Goal: Task Accomplishment & Management: Manage account settings

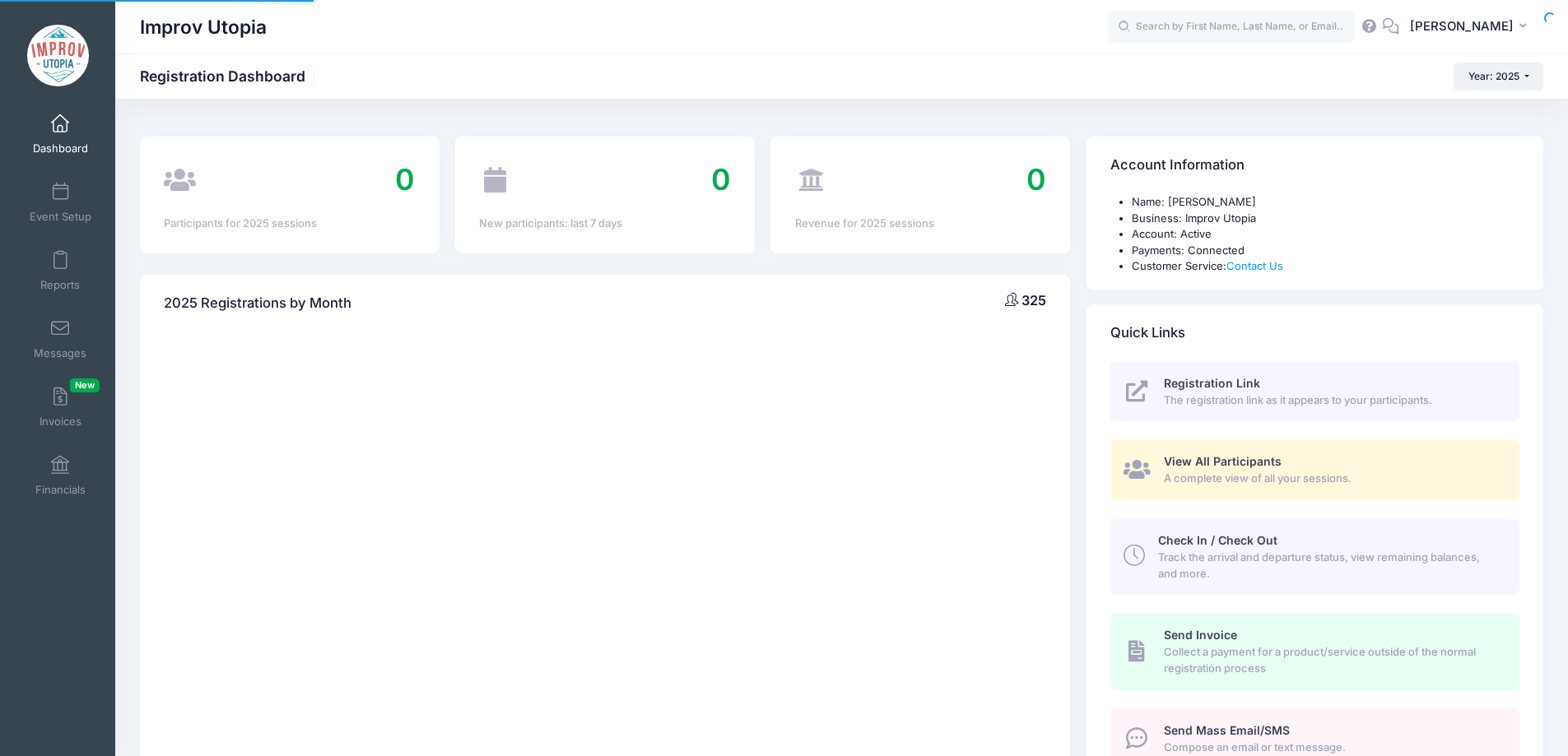
select select
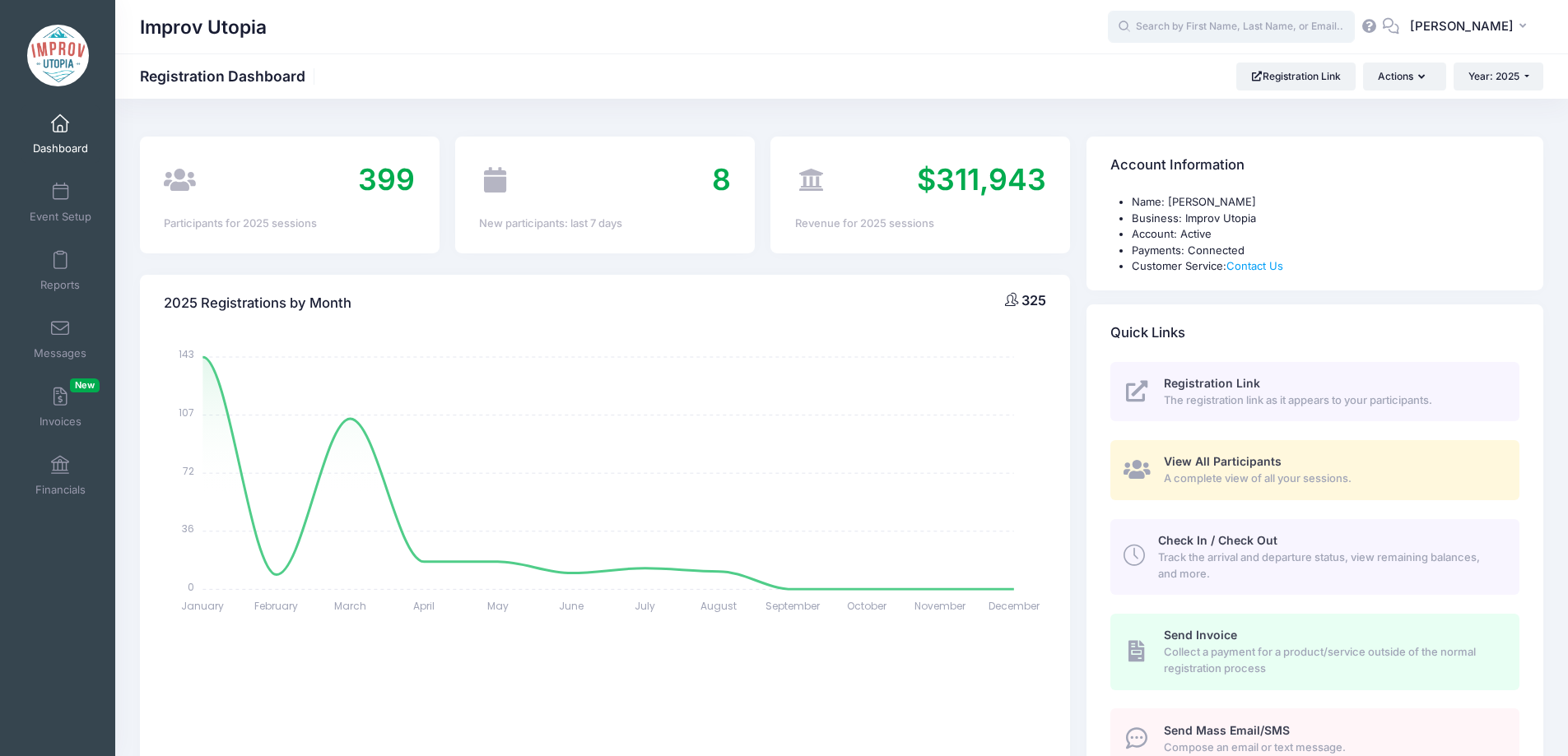
click at [1235, 32] on input "text" at bounding box center [1232, 27] width 247 height 33
click at [1161, 74] on strong "Adara" at bounding box center [1142, 69] width 34 height 14
type input "Adara Plum (Improv Utopia Yosemite - La Ronde and The Party (Craig Cackowski), …"
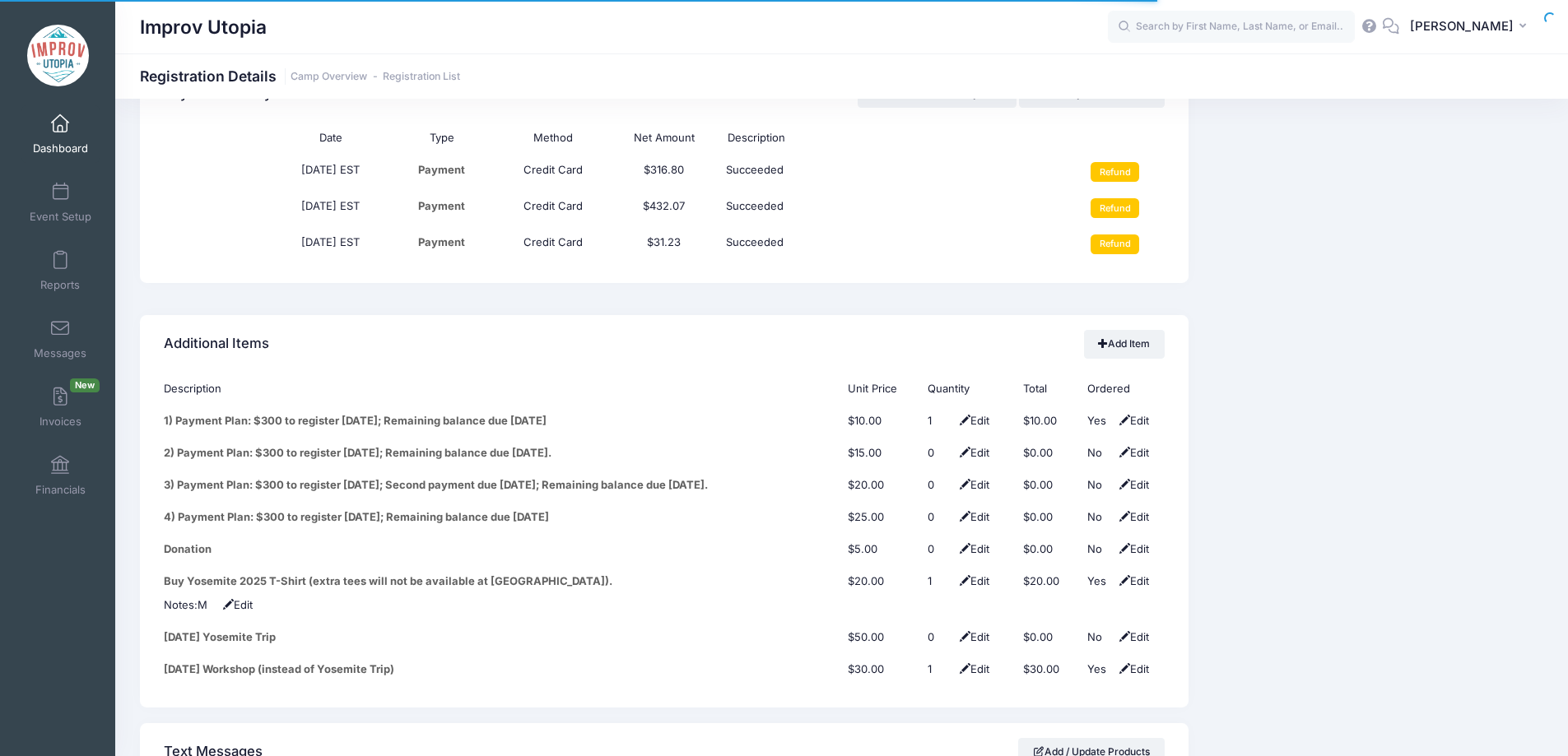
scroll to position [2005, 0]
click at [1133, 329] on link "Add Item" at bounding box center [1124, 342] width 81 height 28
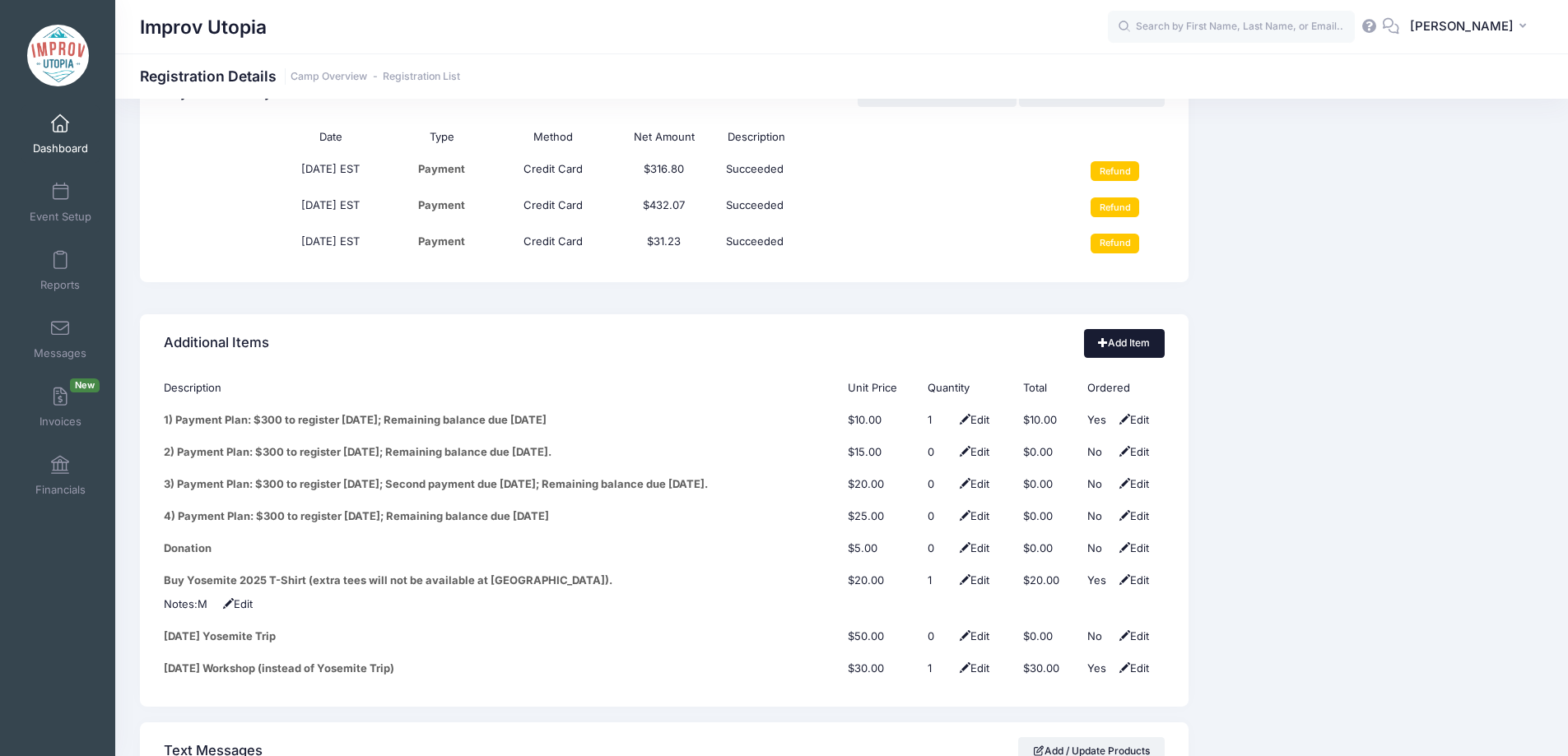
click at [1100, 337] on span at bounding box center [1102, 342] width 10 height 10
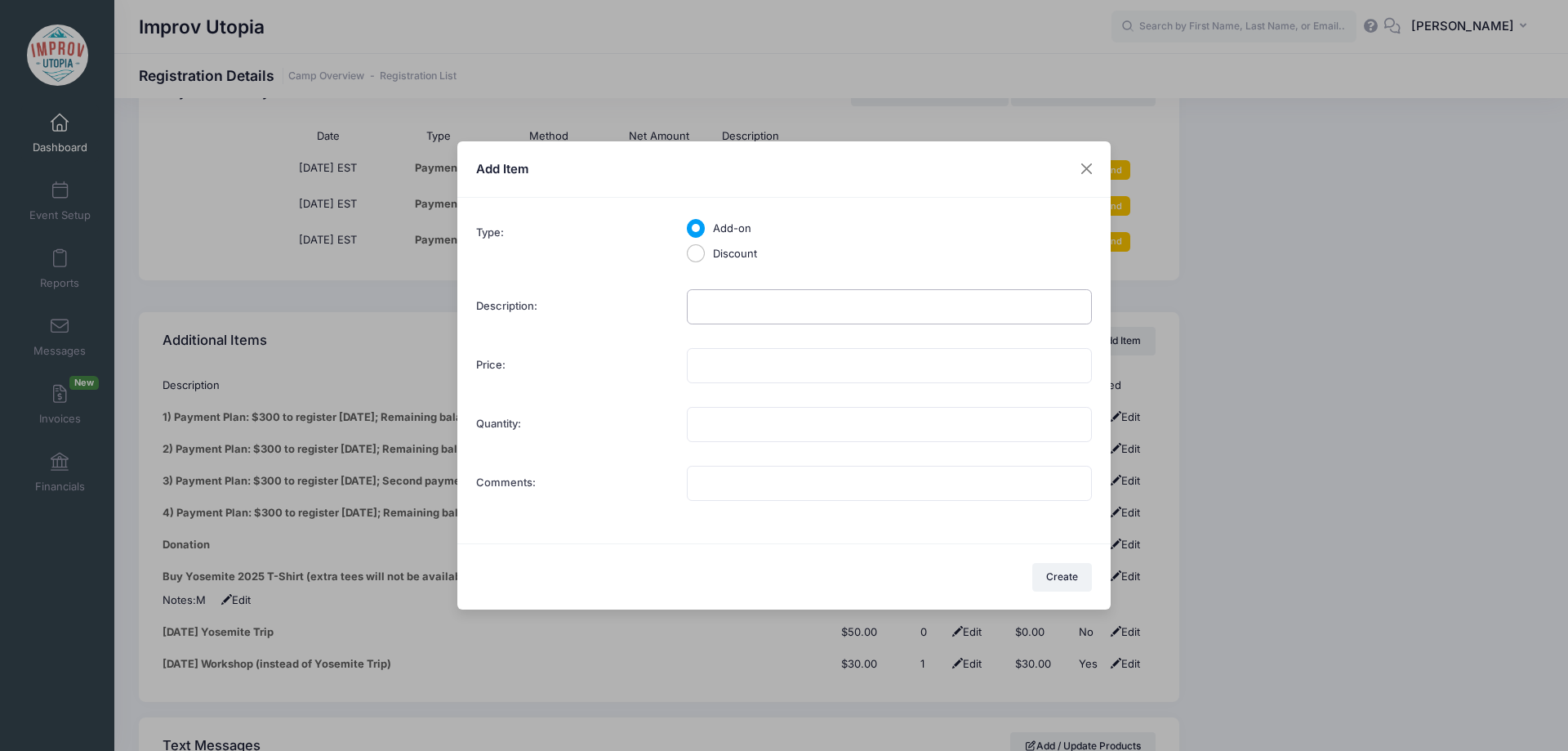
click at [738, 309] on input "Description:" at bounding box center [890, 306] width 405 height 35
type input "Shared Room Upgrade"
click at [815, 358] on input "Price:" at bounding box center [890, 366] width 405 height 35
type input "200.00"
click at [774, 430] on input "Quantity:" at bounding box center [890, 425] width 405 height 35
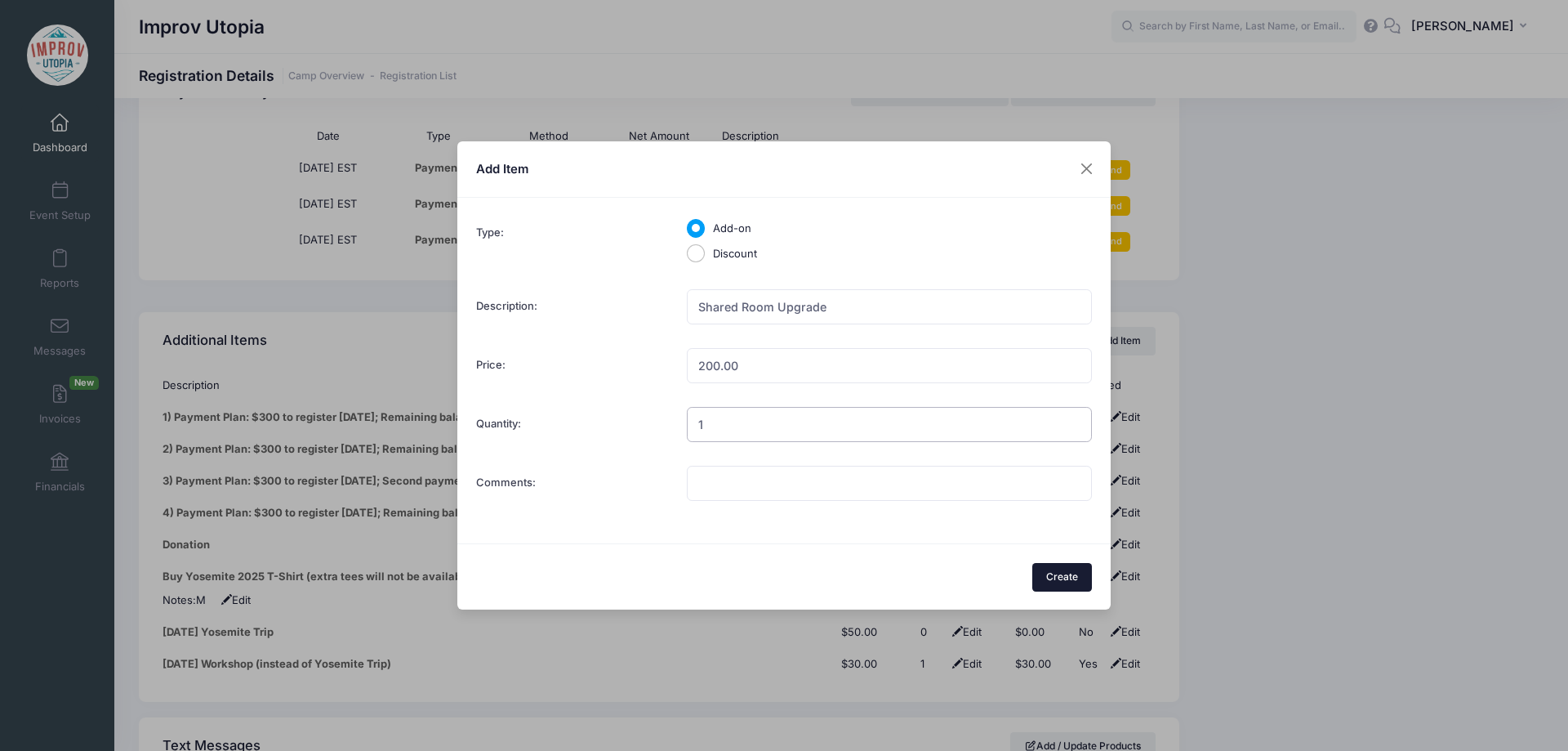
type input "1"
click at [1048, 574] on button "Create" at bounding box center [1063, 577] width 61 height 28
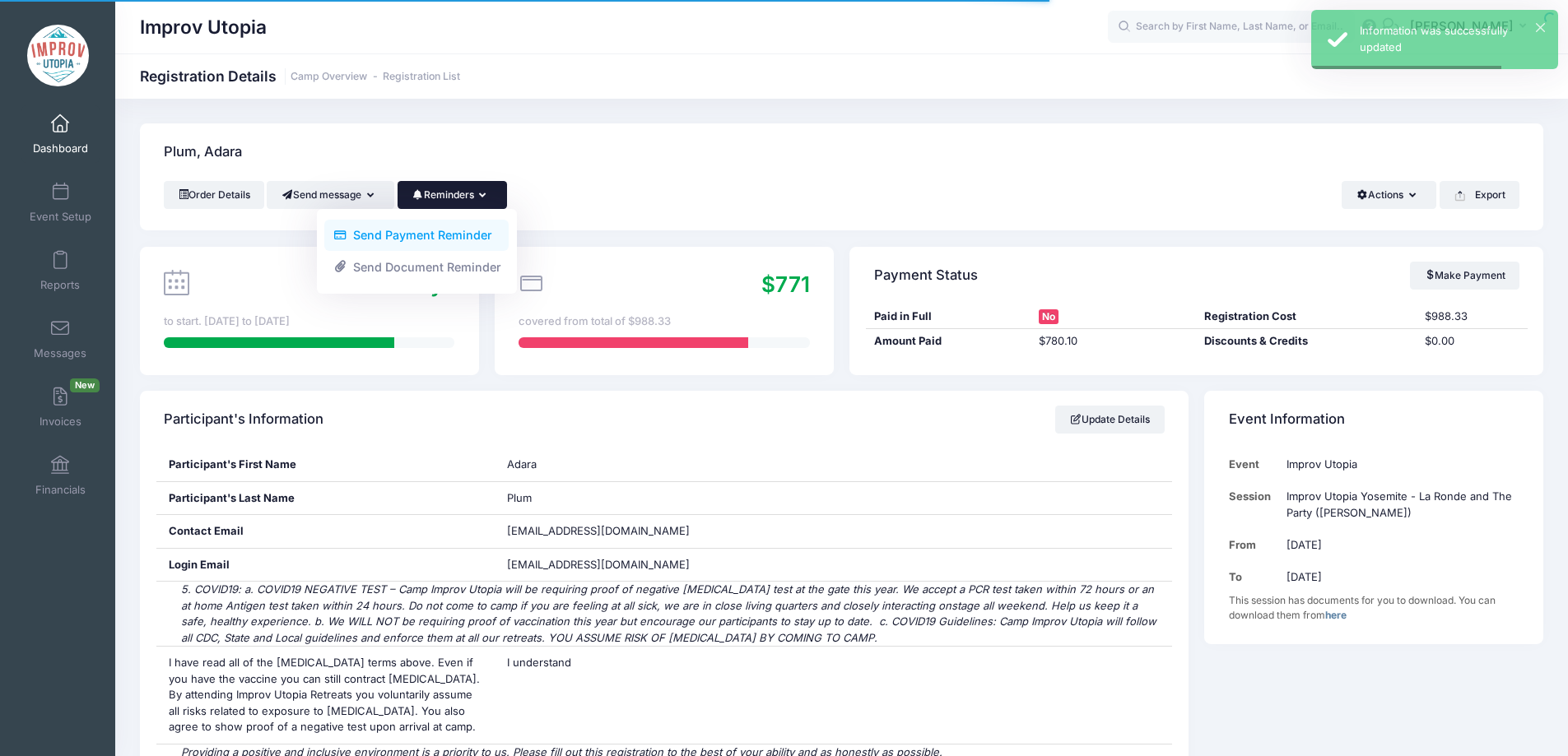
click at [432, 231] on link "Send Payment Reminder" at bounding box center [416, 235] width 184 height 32
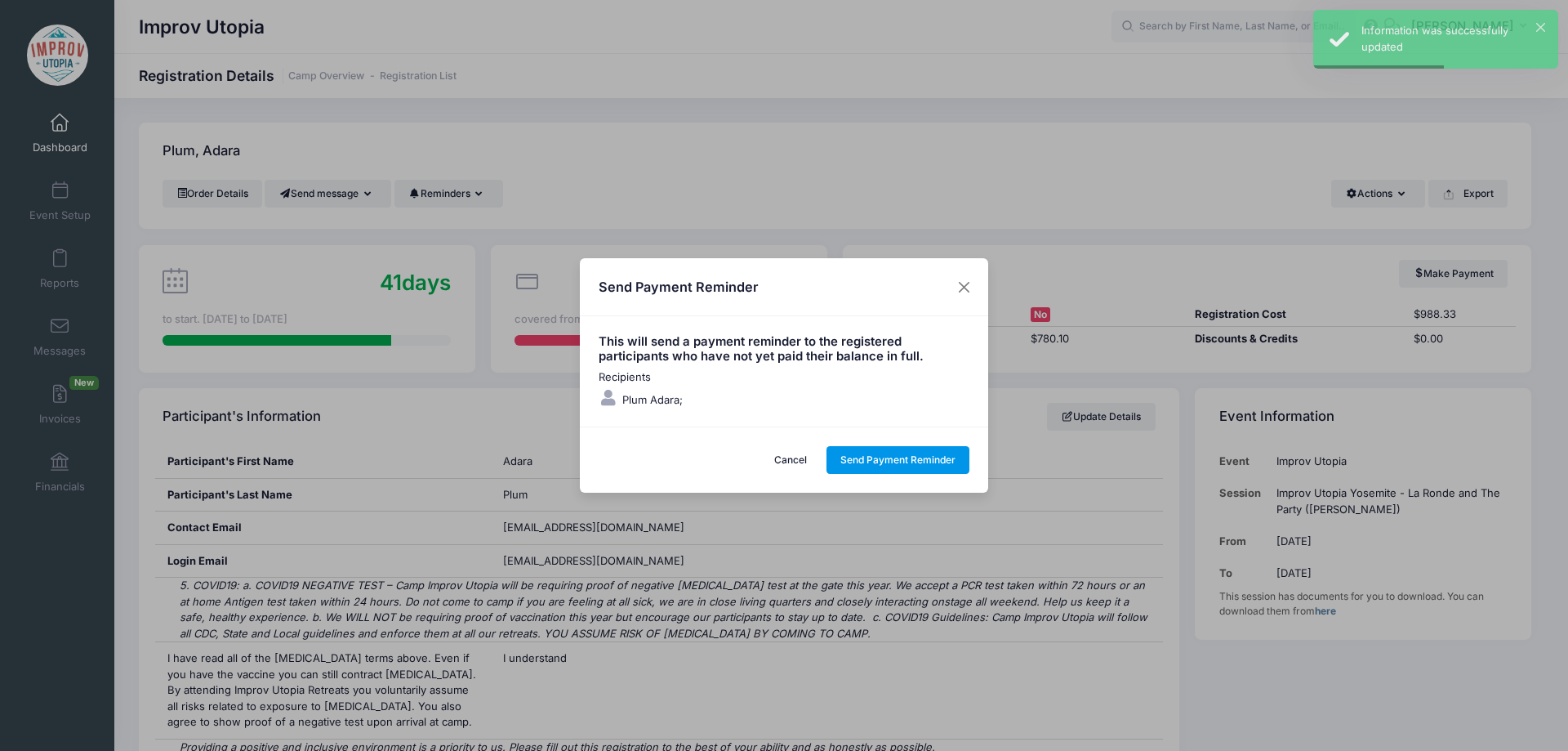
click at [900, 457] on button "Send Payment Reminder" at bounding box center [898, 460] width 144 height 28
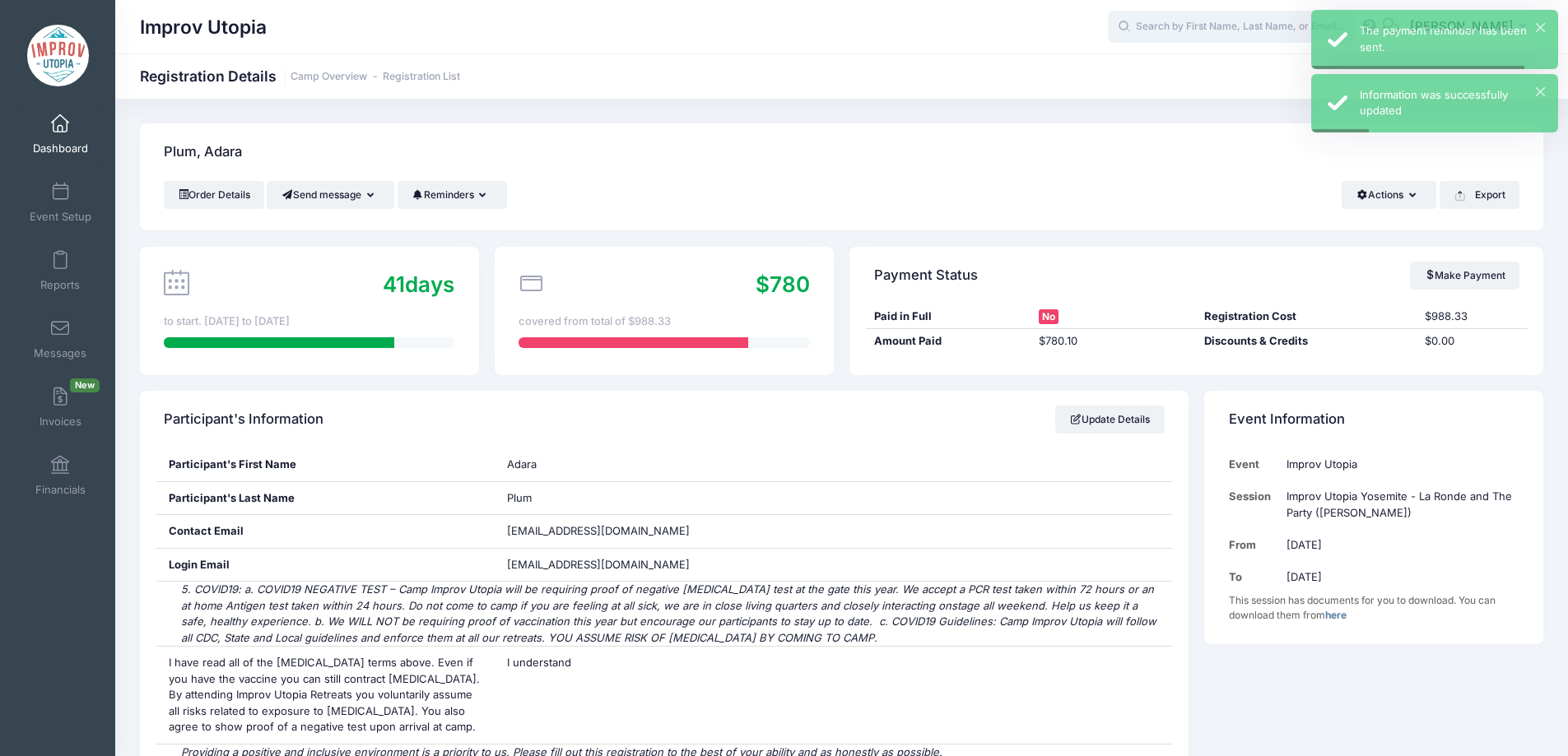
click at [1244, 29] on input "text" at bounding box center [1232, 27] width 247 height 33
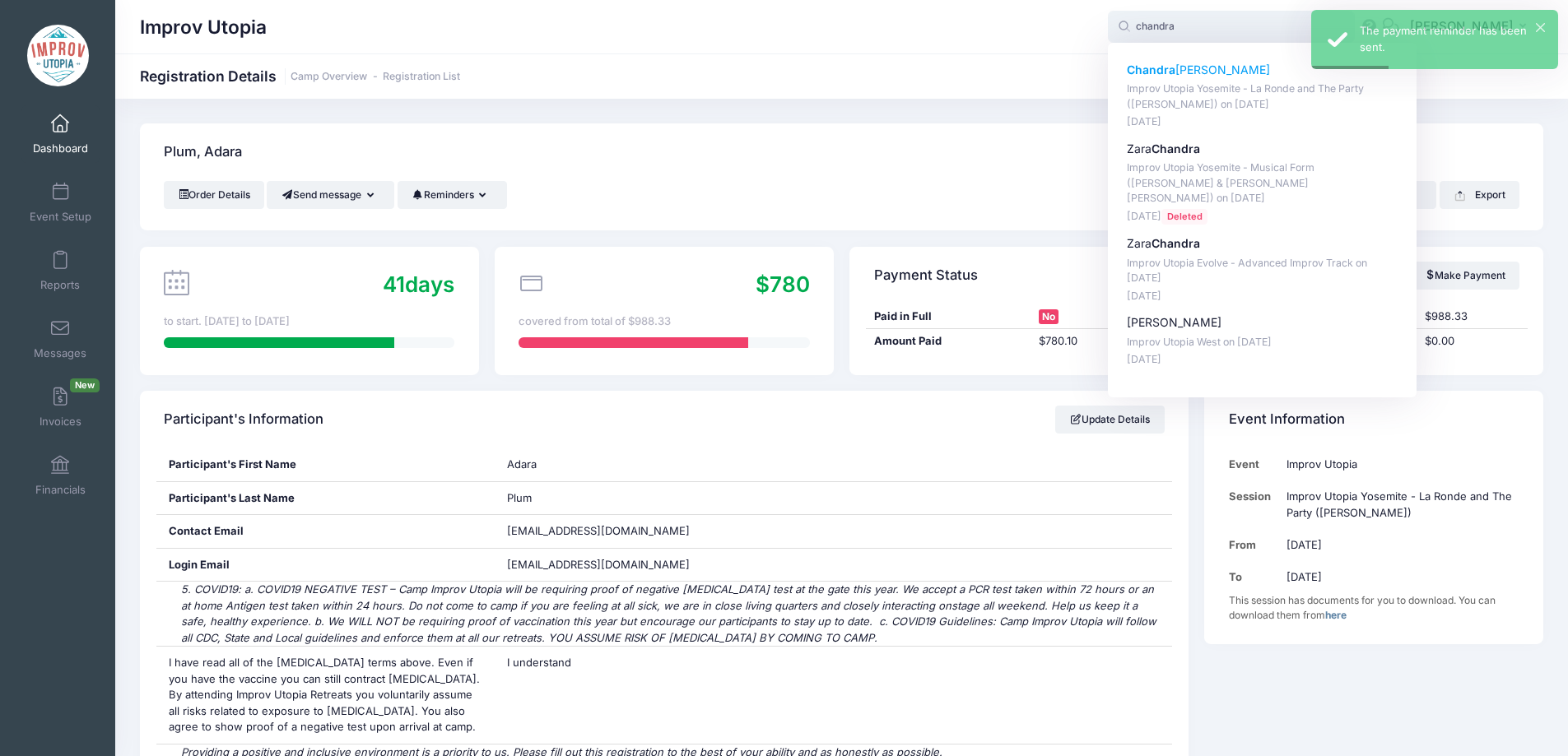
click at [1218, 90] on p "Improv Utopia Yosemite - La Ronde and The Party (Craig Cackowski) on Sep-26, 20…" at bounding box center [1261, 97] width 271 height 31
type input "Chandra Howard (Improv Utopia Yosemite - La Ronde and The Party (Craig Cackowsk…"
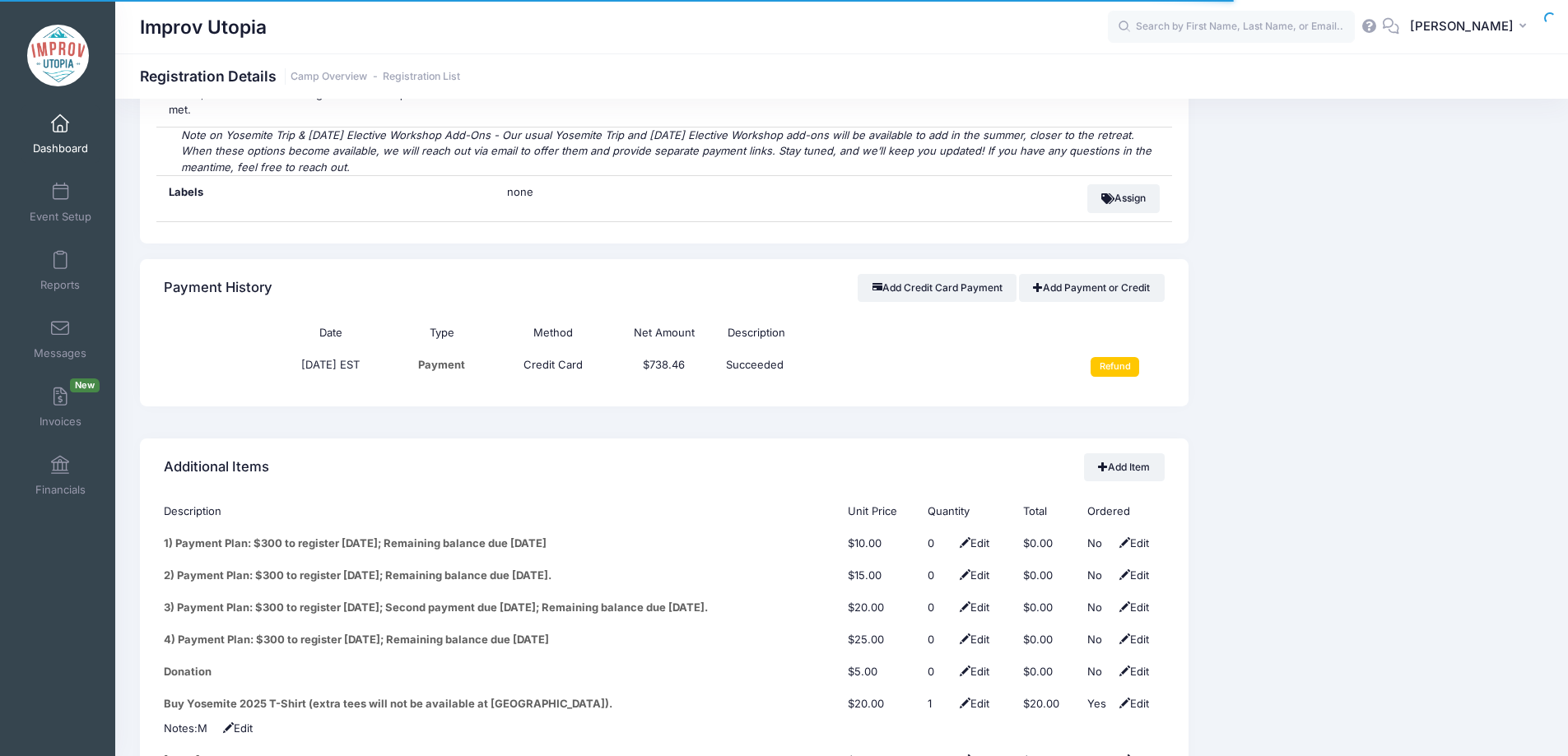
scroll to position [1953, 0]
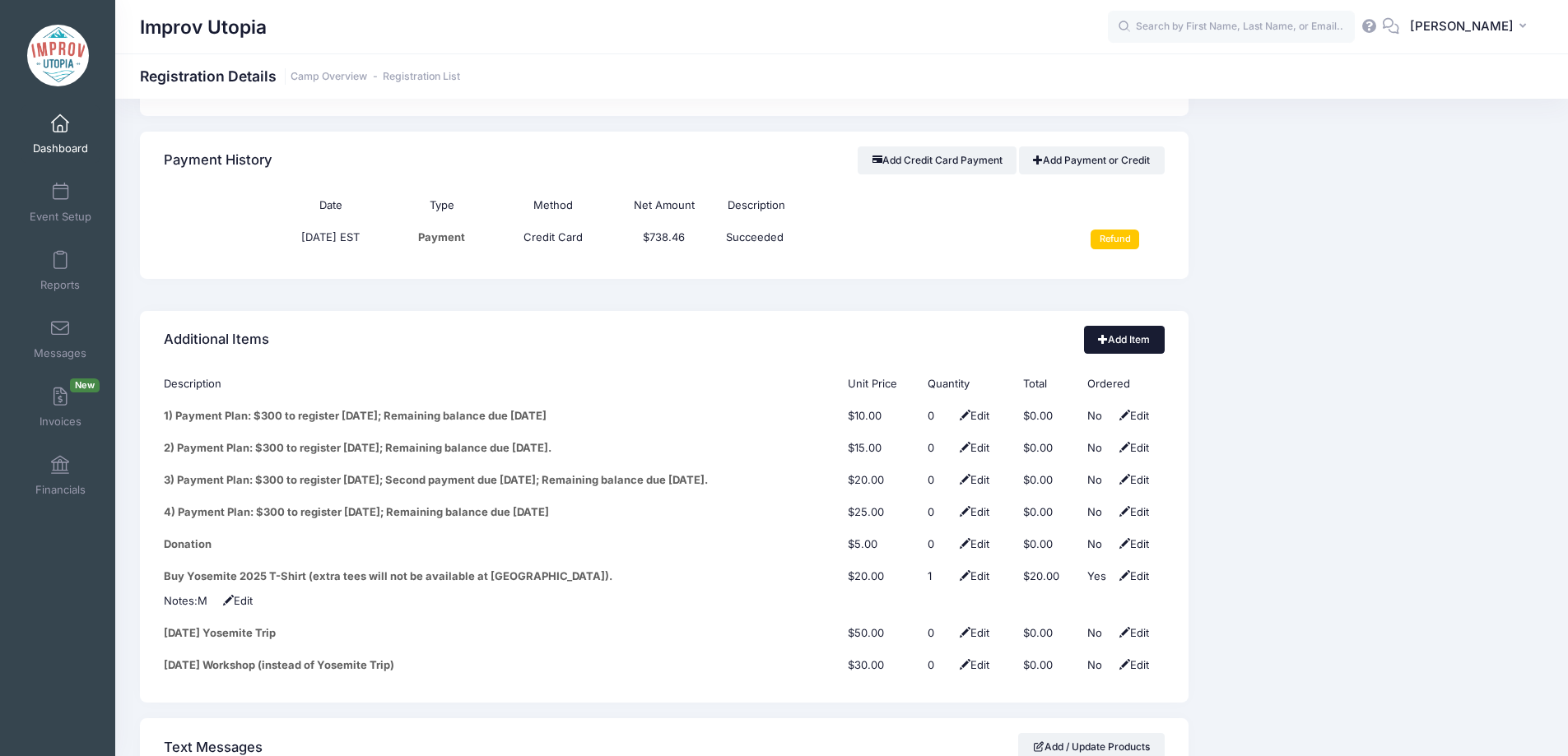
click at [1125, 326] on link "Add Item" at bounding box center [1124, 339] width 81 height 28
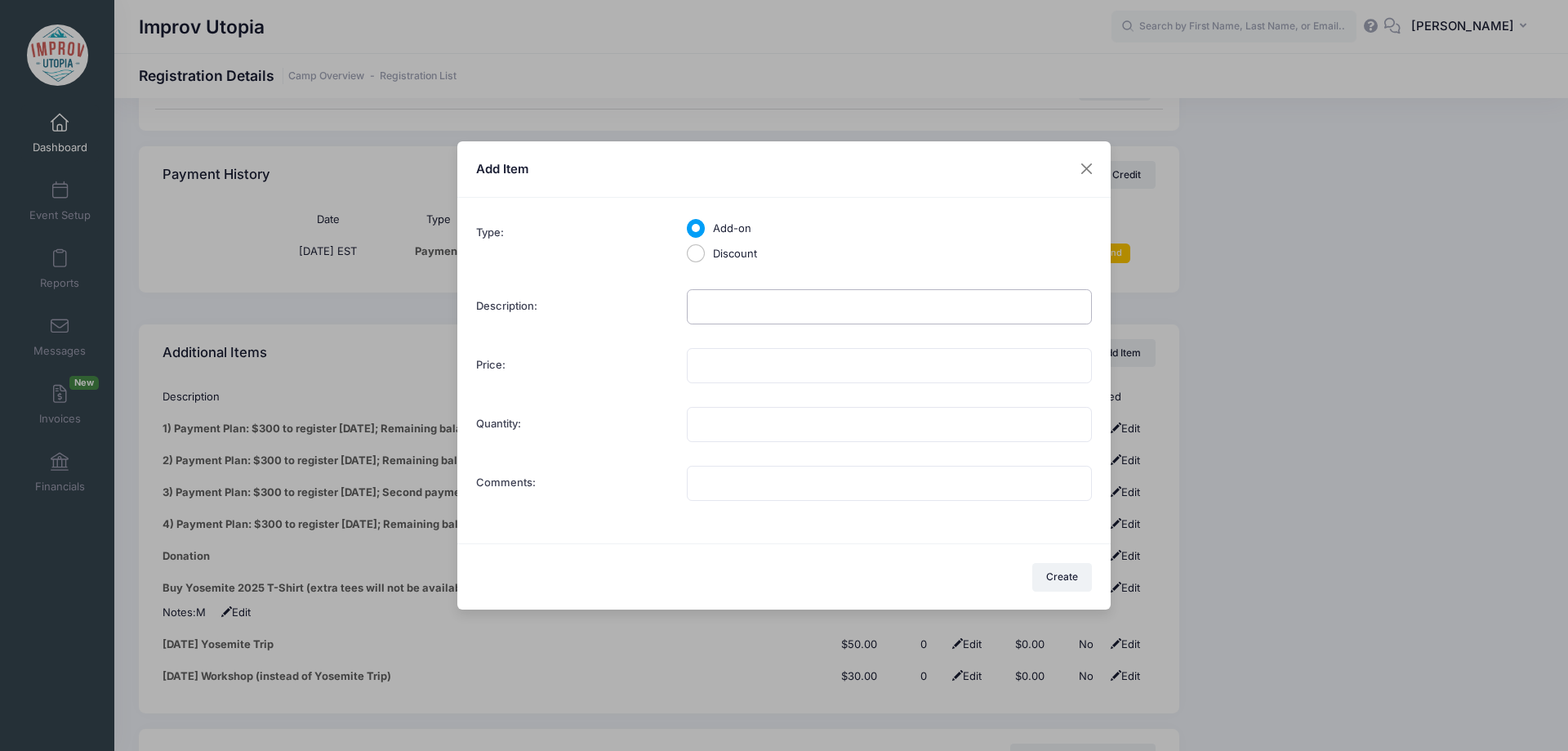
click at [713, 302] on input "Description:" at bounding box center [890, 306] width 405 height 35
type input "Shared Room Upgrade"
click at [754, 349] on input "Price:" at bounding box center [890, 366] width 405 height 35
type input "200.00"
type input "1"
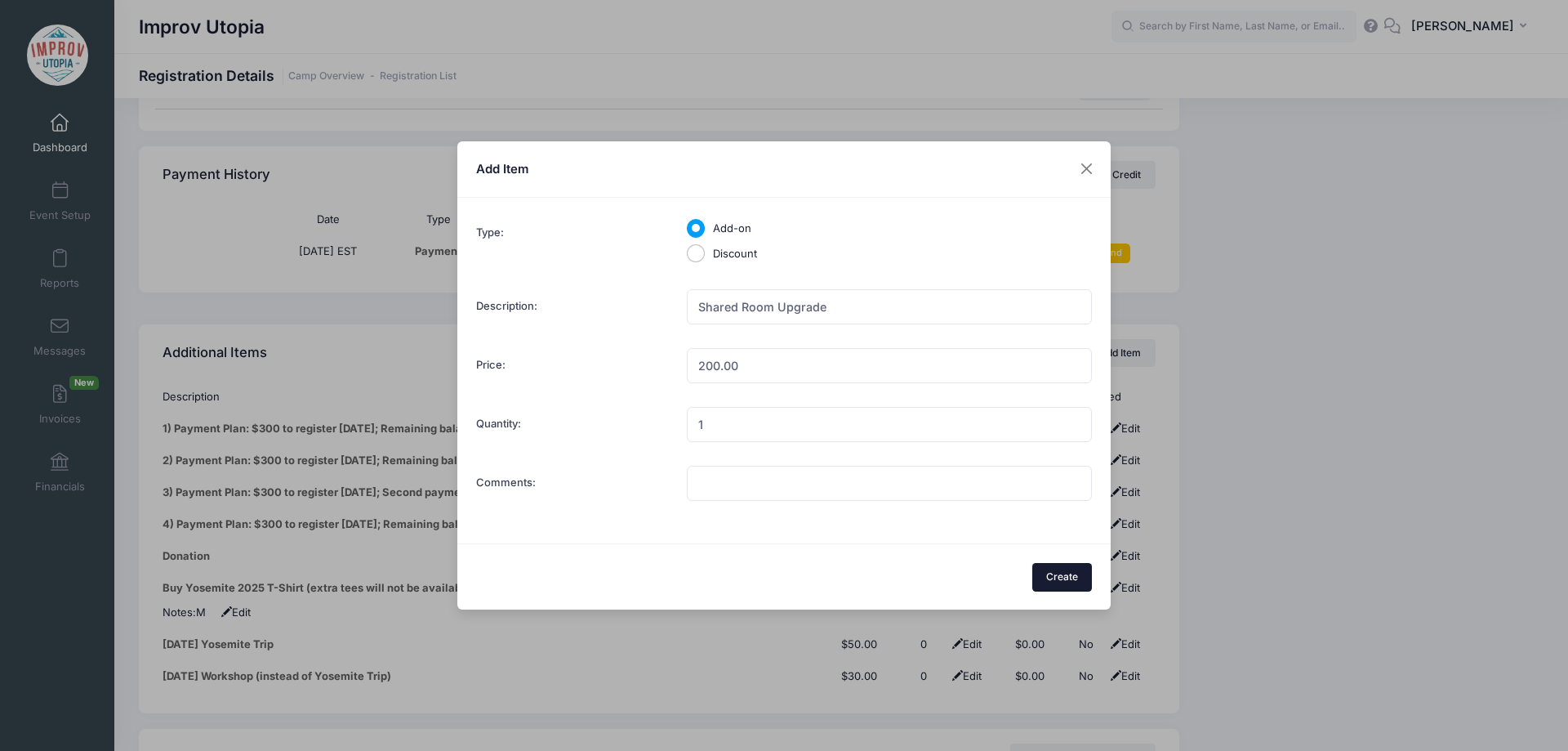
click at [1048, 587] on button "Create" at bounding box center [1063, 577] width 61 height 28
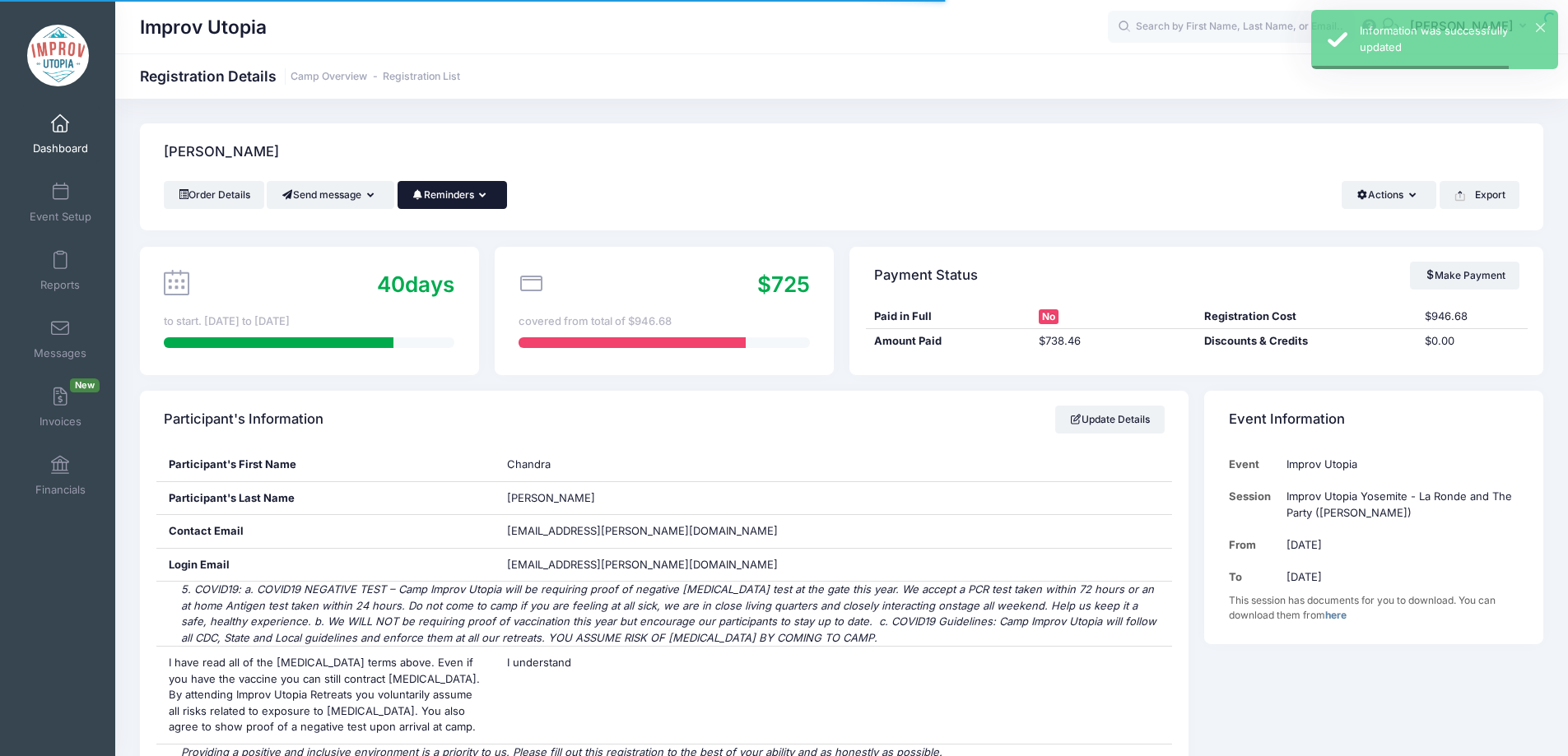
click at [451, 197] on button "Reminders" at bounding box center [452, 195] width 109 height 28
click at [458, 230] on link "Send Payment Reminder" at bounding box center [416, 235] width 184 height 32
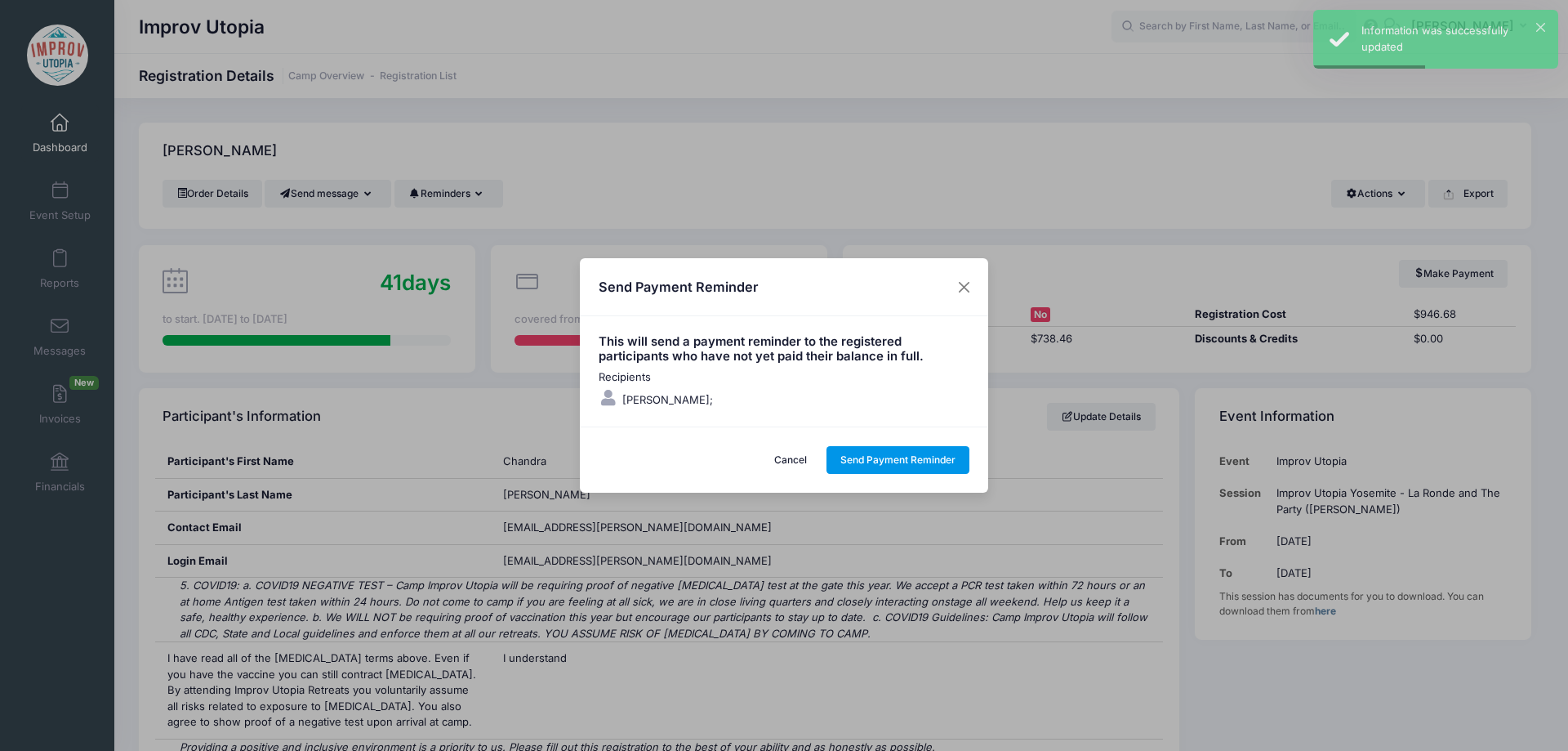
click at [904, 456] on button "Send Payment Reminder" at bounding box center [898, 460] width 144 height 28
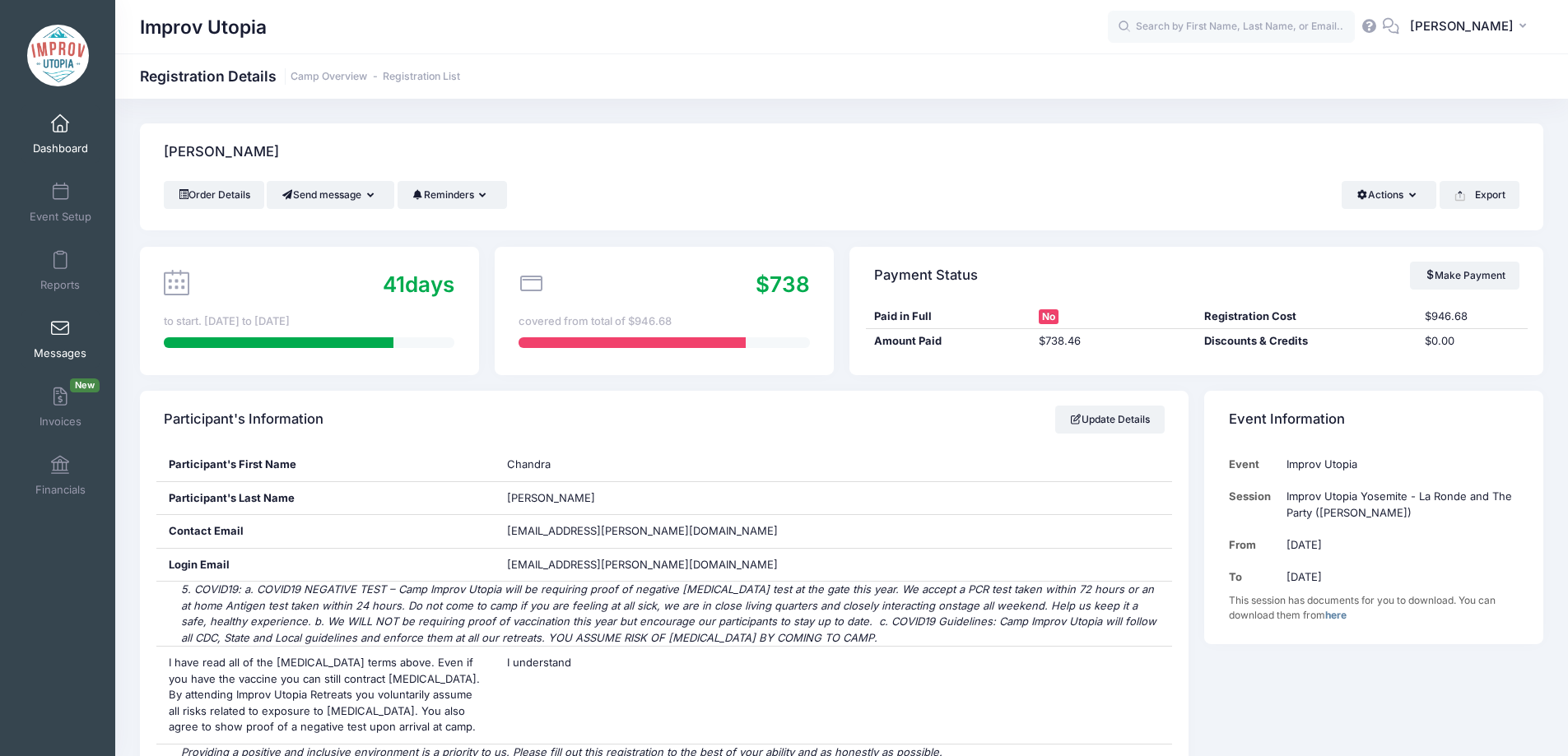
click at [60, 336] on span at bounding box center [60, 329] width 0 height 18
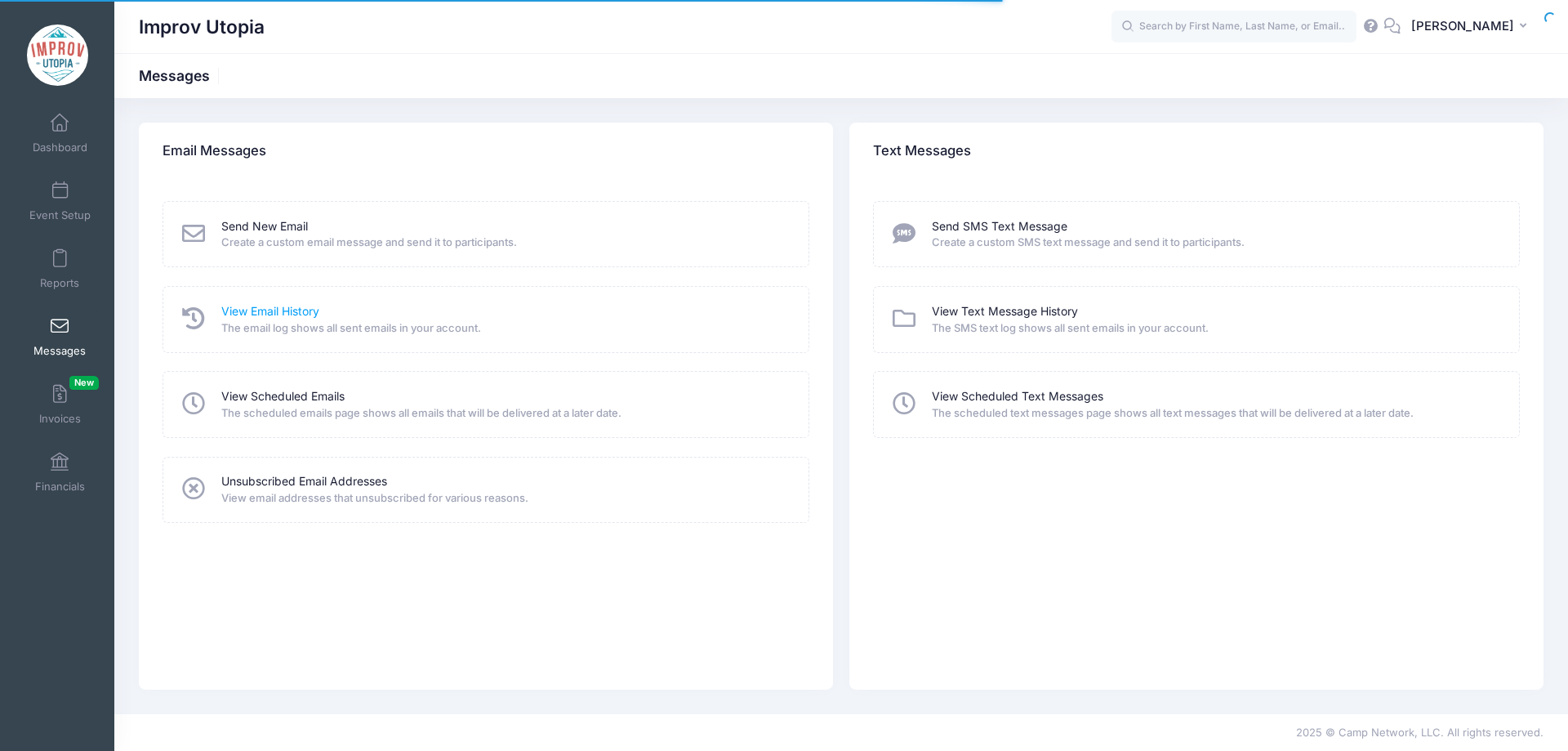
click at [292, 317] on link "View Email History" at bounding box center [270, 312] width 98 height 17
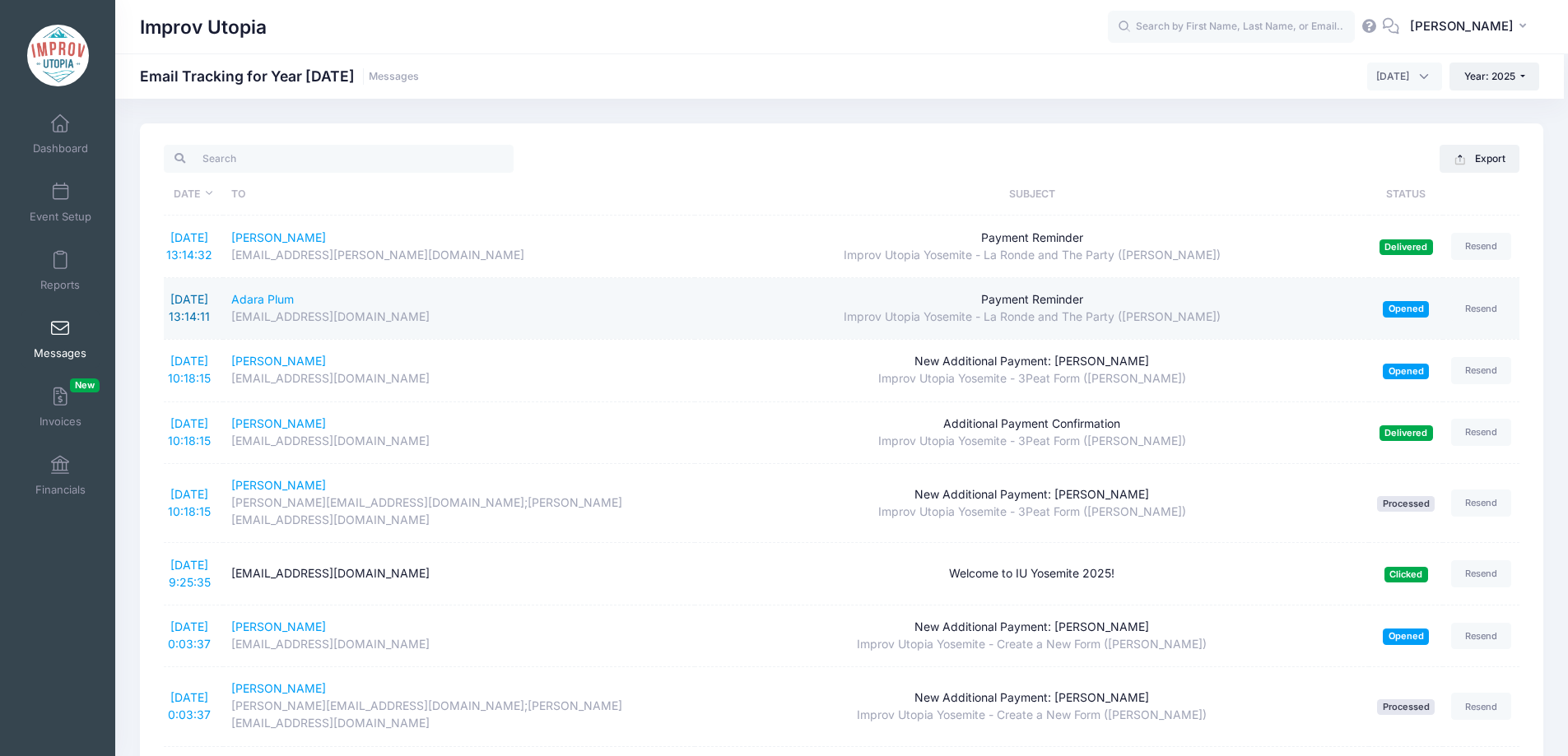
click at [193, 303] on link "[DATE] 13:14:11" at bounding box center [189, 308] width 41 height 32
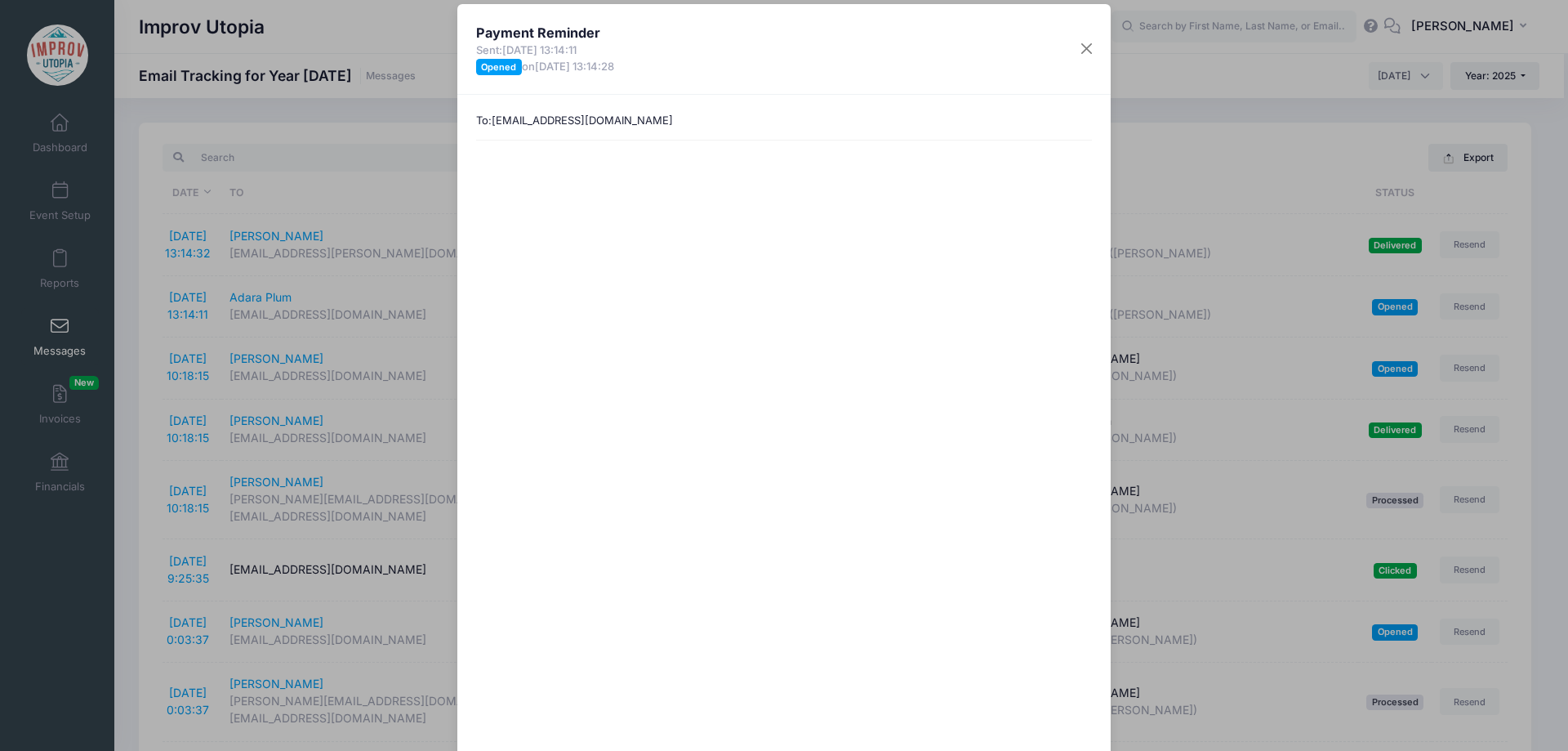
click at [106, 304] on div "Payment Reminder Sent: 8/15/2025 13:14:11 Opened on 8/15/2025 13:14:28 To: joke…" at bounding box center [784, 375] width 1568 height 751
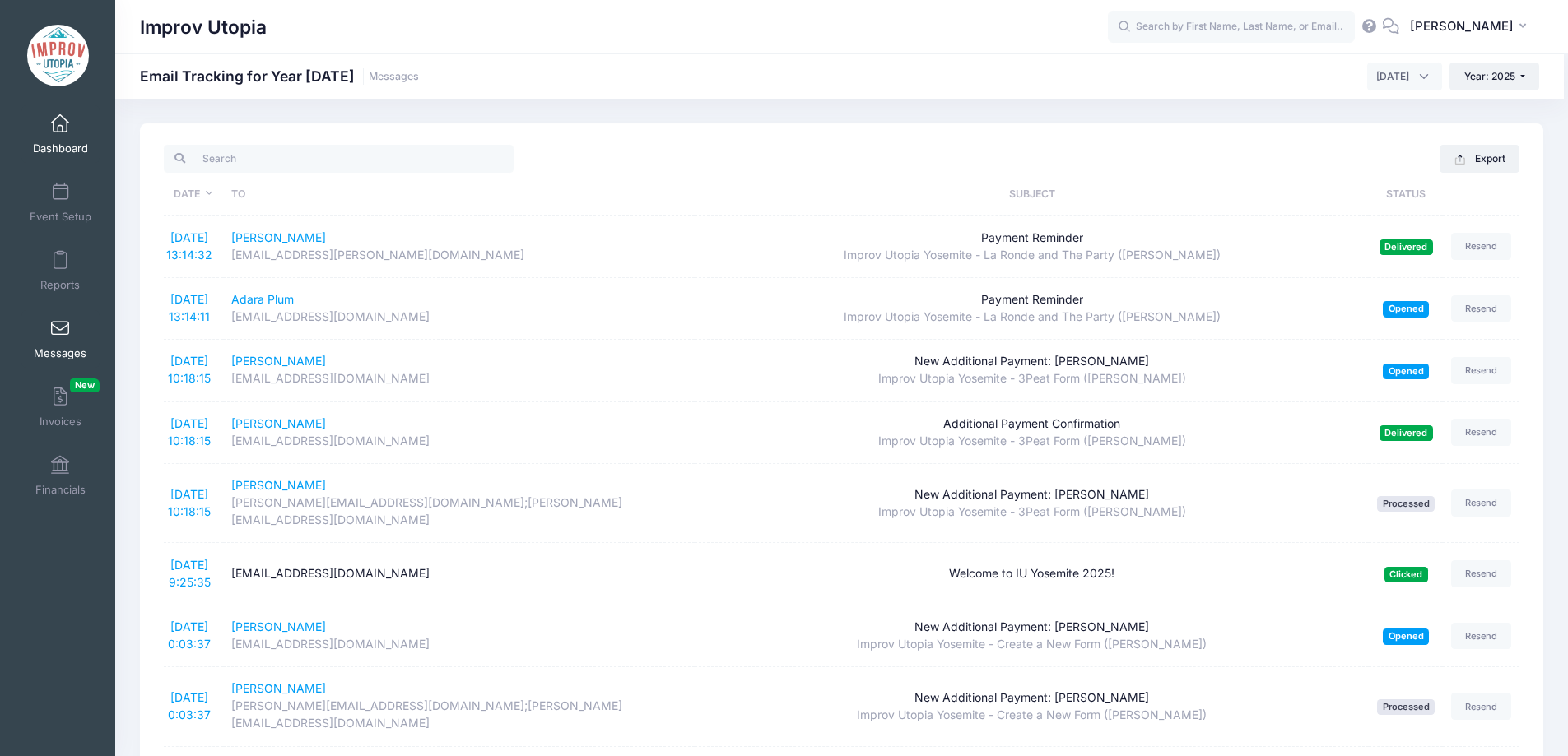
click at [60, 117] on span at bounding box center [60, 124] width 0 height 18
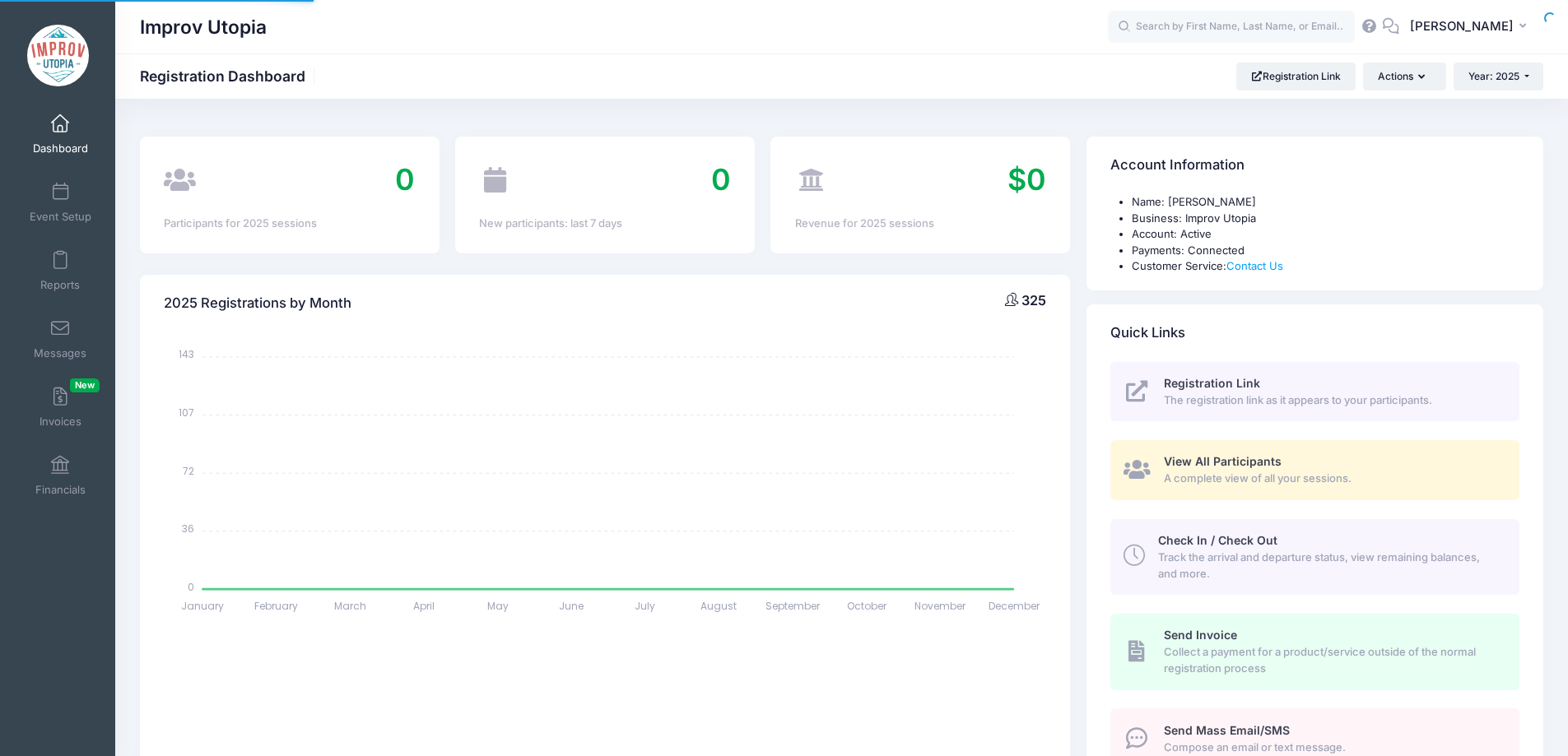
select select
